Goal: Check status

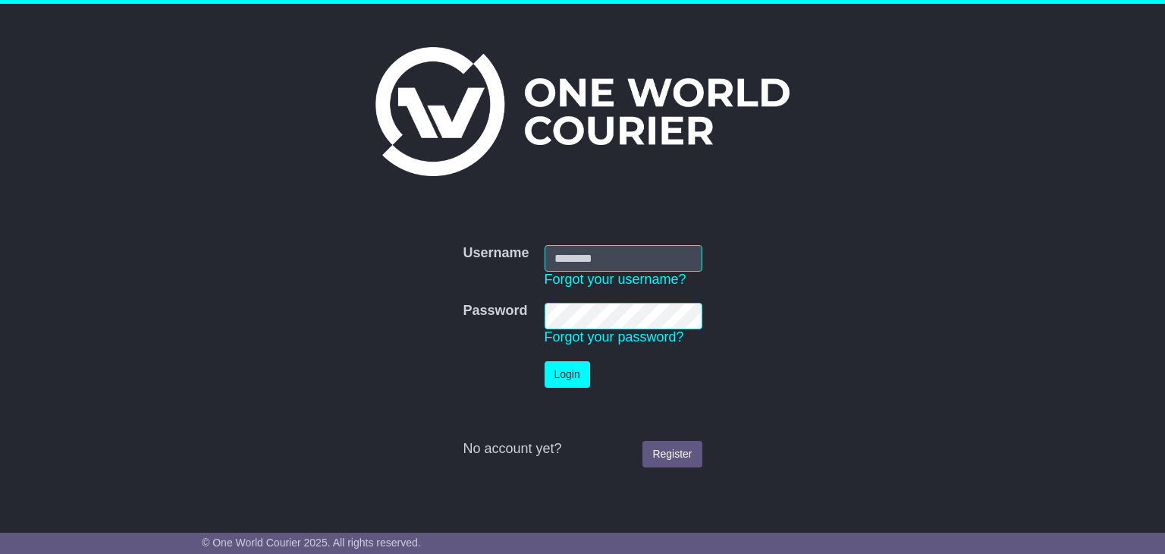
type input "**********"
click at [567, 385] on button "Login" at bounding box center [566, 374] width 45 height 27
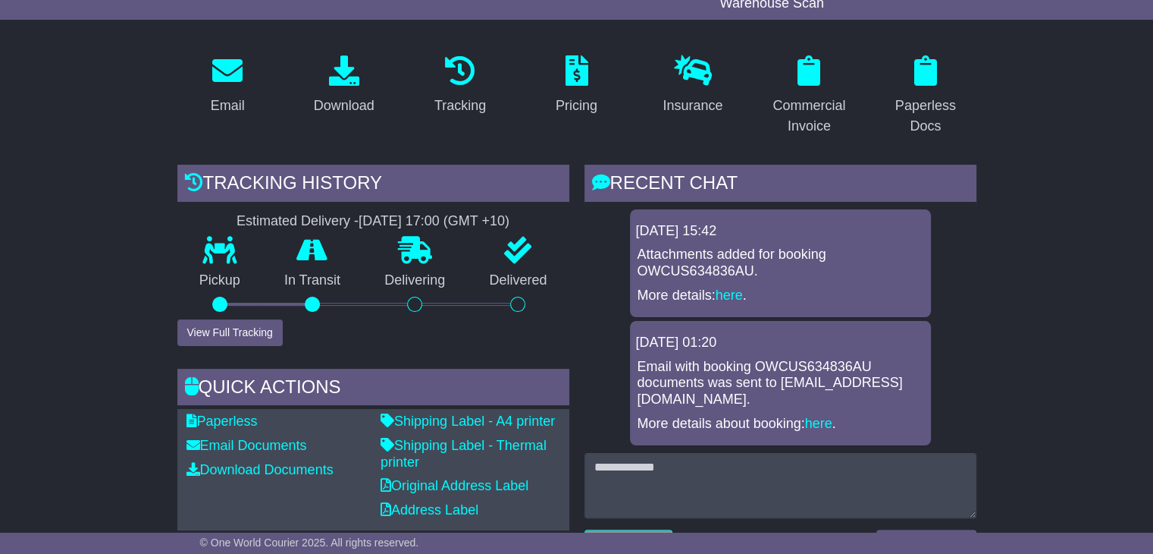
scroll to position [229, 0]
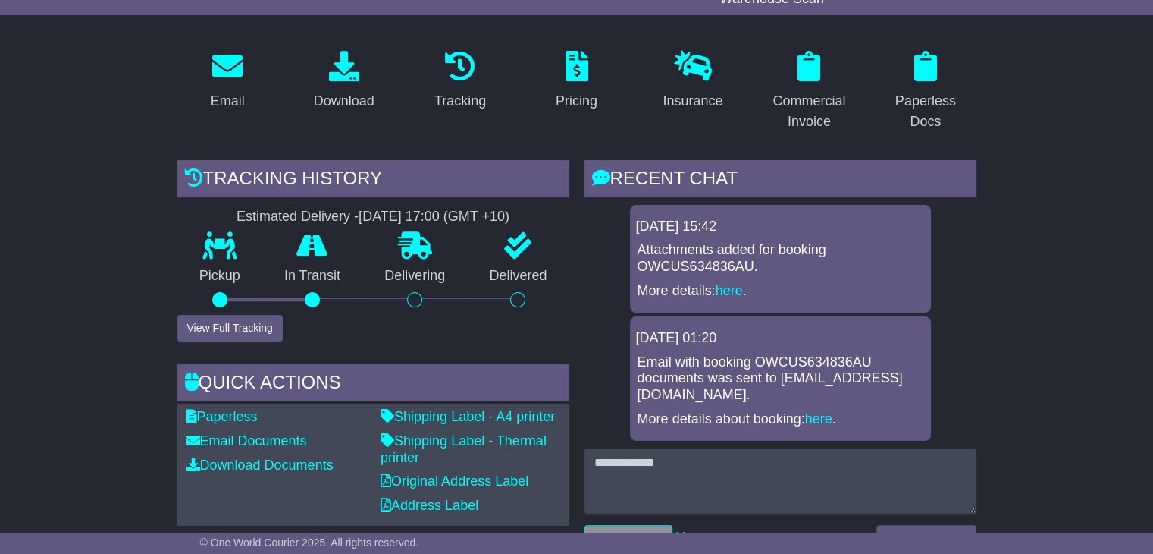
drag, startPoint x: 753, startPoint y: 335, endPoint x: 742, endPoint y: 453, distance: 118.1
click at [742, 453] on div "RECENT CHAT Loading... No messages 22 Aug 2025 15:42 Attachments added for book…" at bounding box center [781, 361] width 392 height 403
click at [707, 360] on p "Email with booking OWCUS634836AU documents was sent to info@optimoz.com.au." at bounding box center [781, 378] width 286 height 49
